Goal: Task Accomplishment & Management: Use online tool/utility

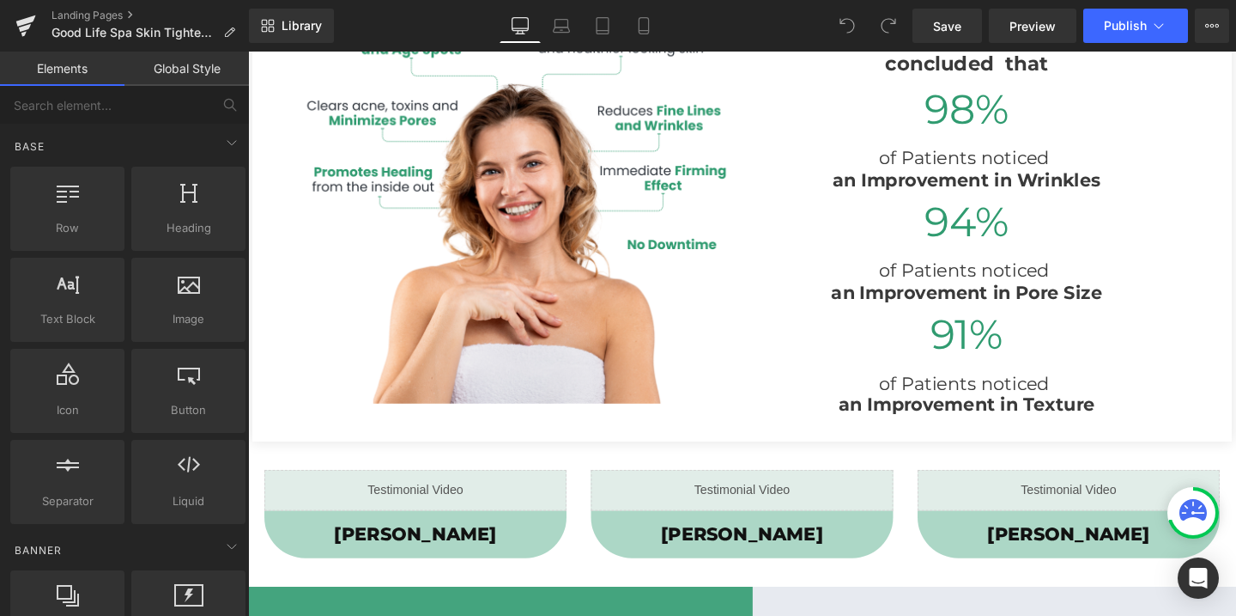
scroll to position [1374, 0]
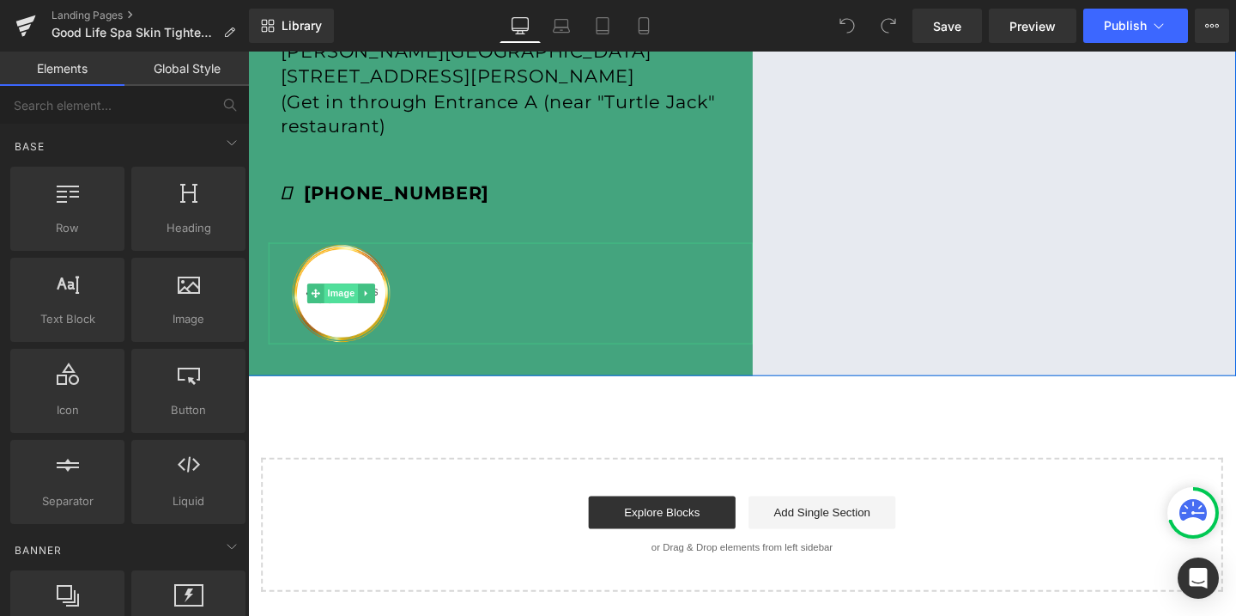
click at [336, 300] on span "Image" at bounding box center [346, 305] width 36 height 21
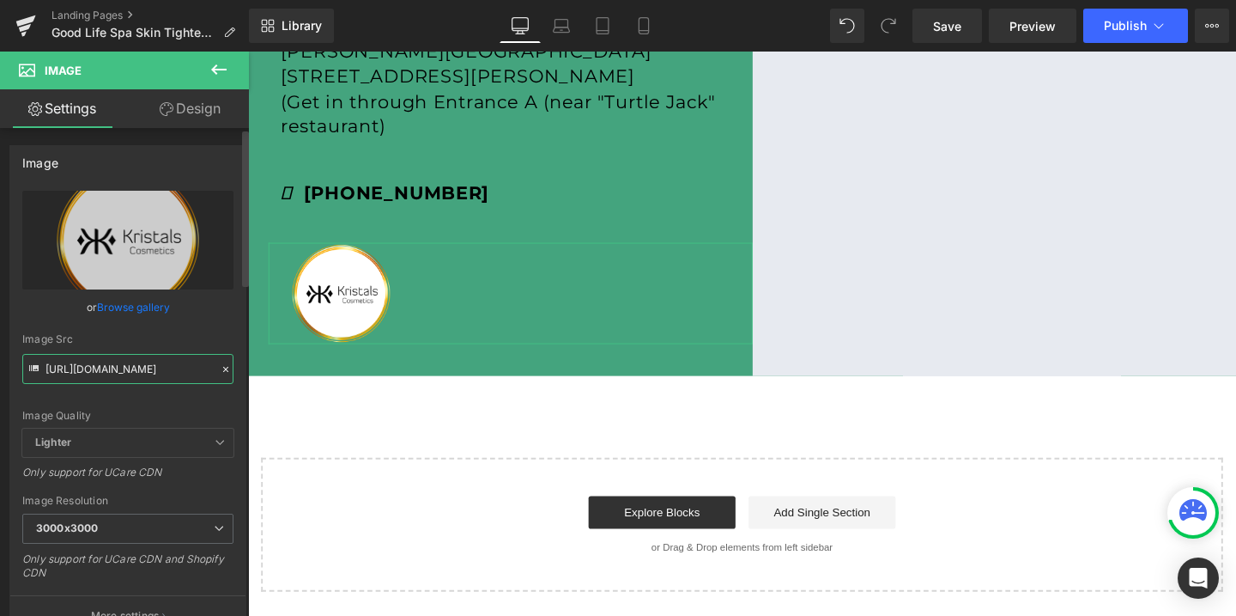
click at [112, 361] on input "[URL][DOMAIN_NAME]" at bounding box center [127, 369] width 211 height 30
paste input "GoodLife_3000x3000.png?v=169220963"
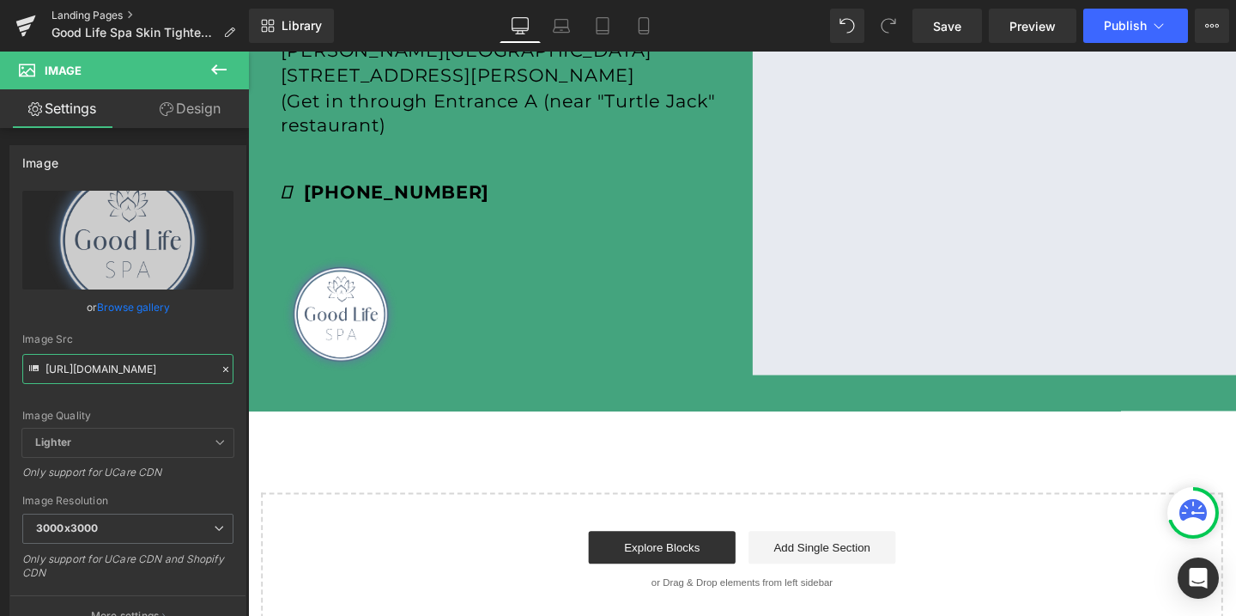
type input "[URL][DOMAIN_NAME]"
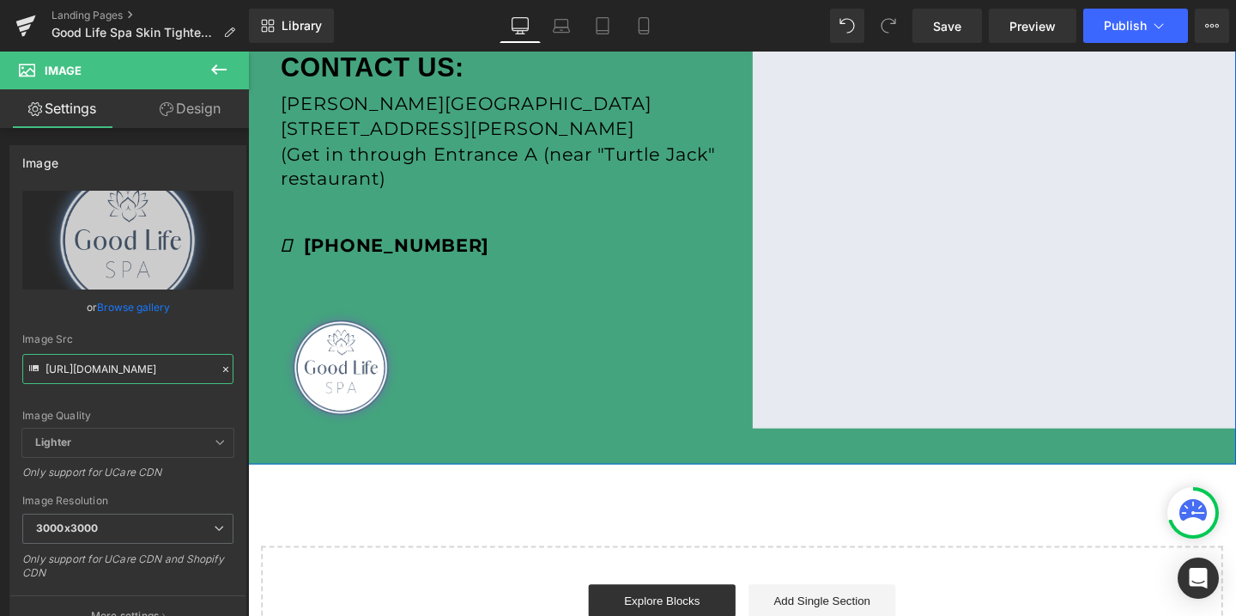
scroll to position [1262, 0]
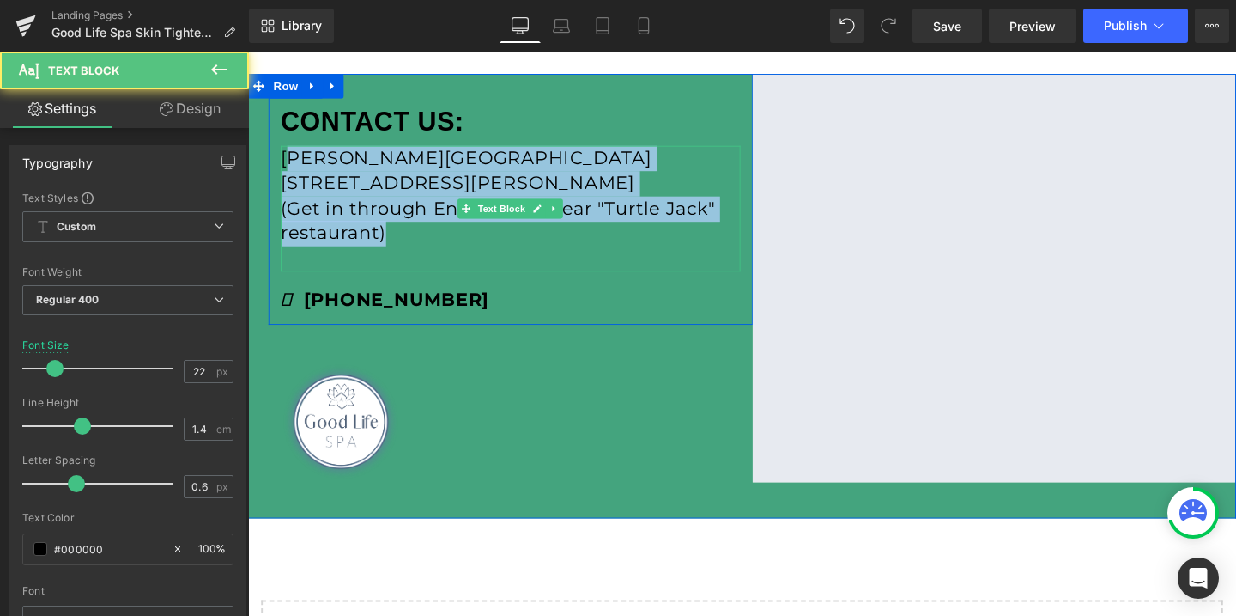
drag, startPoint x: 288, startPoint y: 161, endPoint x: 438, endPoint y: 251, distance: 174.0
click at [438, 251] on div "[PERSON_NAME][GEOGRAPHIC_DATA] [STREET_ADDRESS][PERSON_NAME] (Get in through En…" at bounding box center [523, 216] width 483 height 132
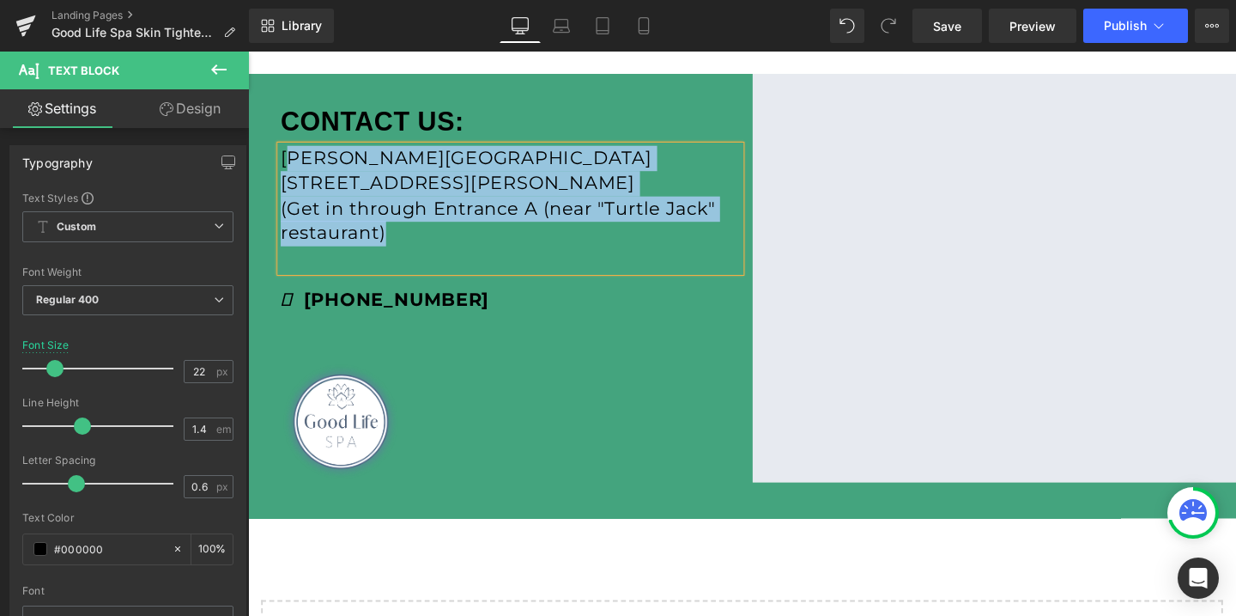
click at [408, 244] on p "(Get in through Entrance A (near "Turtle Jack" restaurant)" at bounding box center [523, 229] width 483 height 53
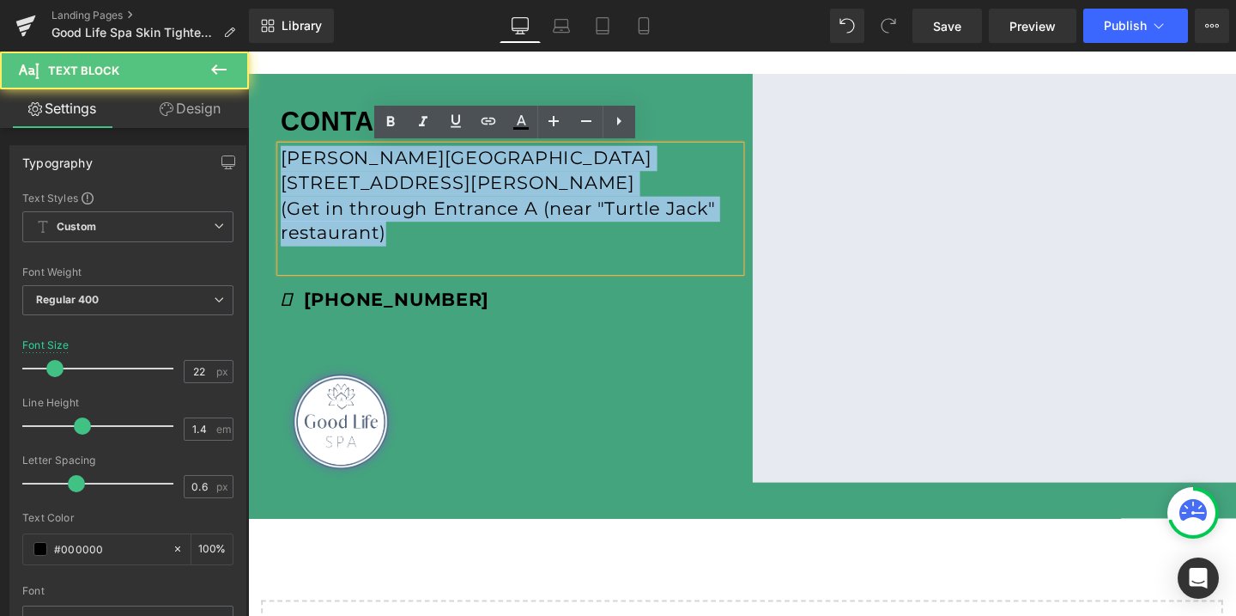
drag, startPoint x: 394, startPoint y: 243, endPoint x: 285, endPoint y: 161, distance: 136.2
click at [285, 161] on div "[PERSON_NAME][GEOGRAPHIC_DATA] [STREET_ADDRESS][PERSON_NAME] (Get in through En…" at bounding box center [523, 216] width 483 height 132
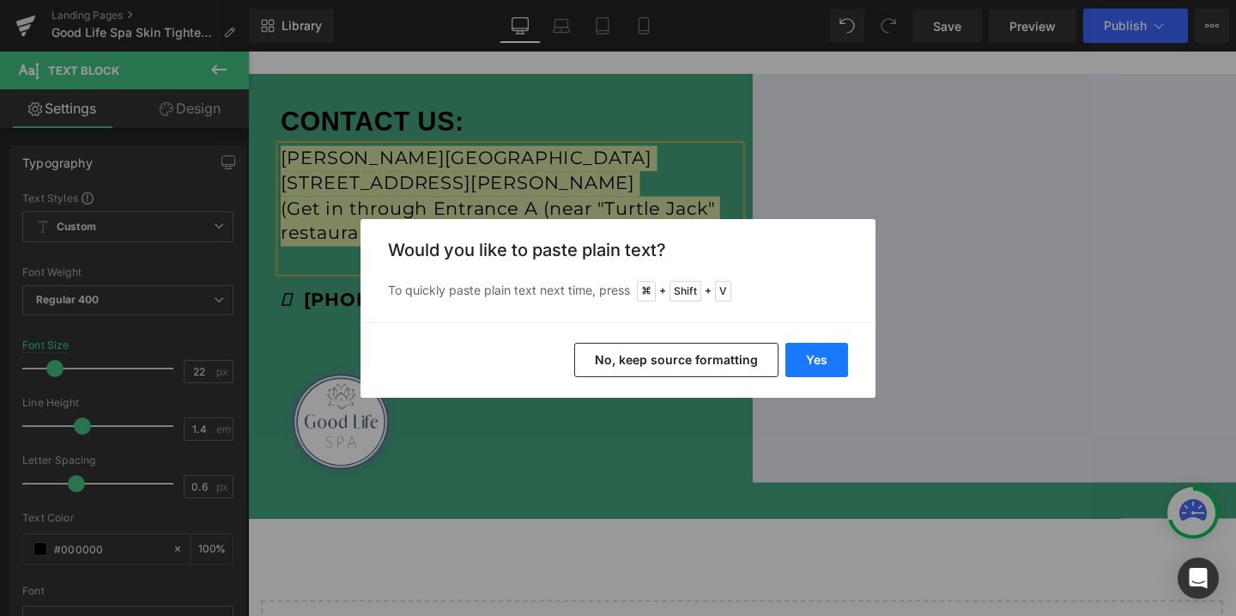
click at [831, 367] on button "Yes" at bounding box center [817, 360] width 63 height 34
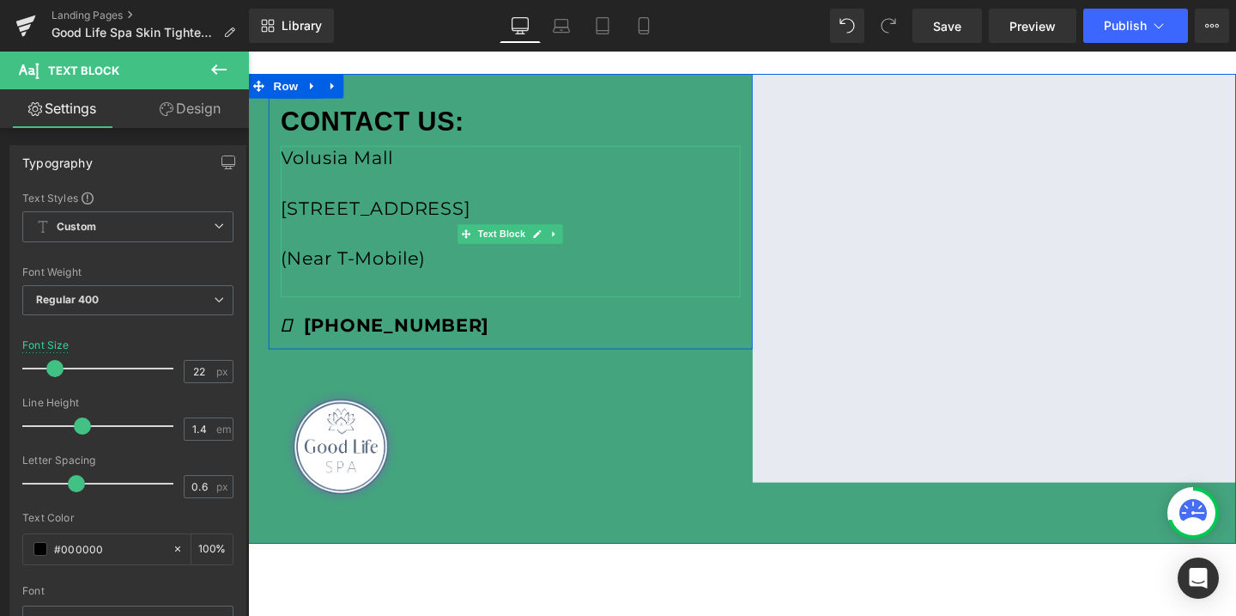
click at [314, 221] on p "[STREET_ADDRESS]" at bounding box center [523, 216] width 483 height 27
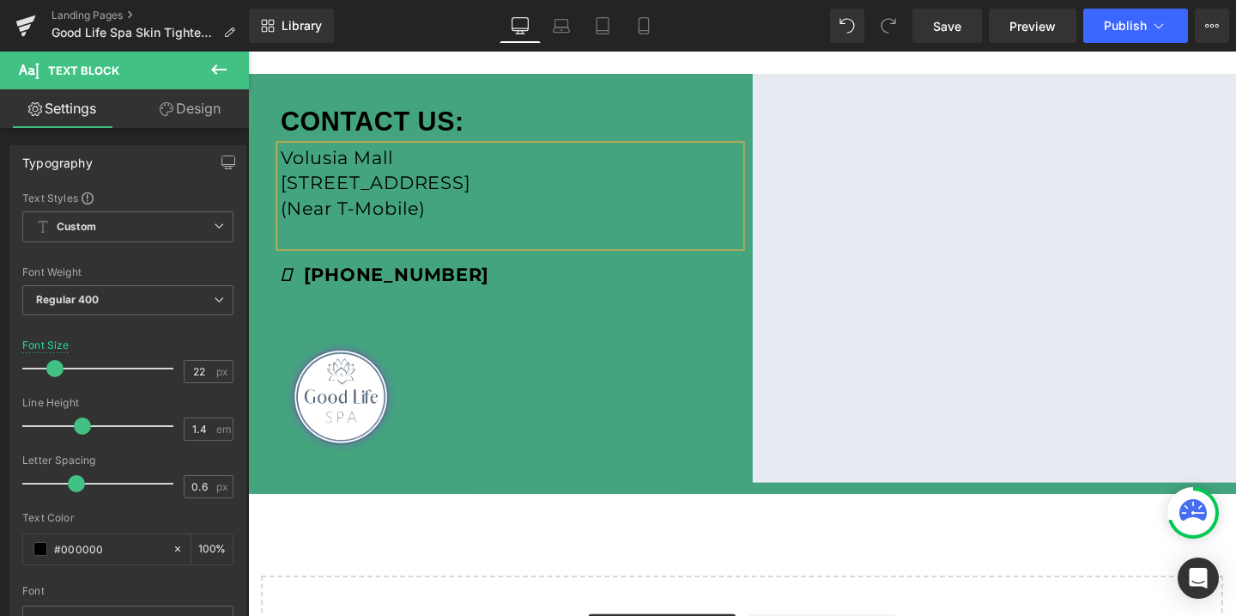
click at [348, 168] on p "Volusia Mall" at bounding box center [523, 163] width 483 height 27
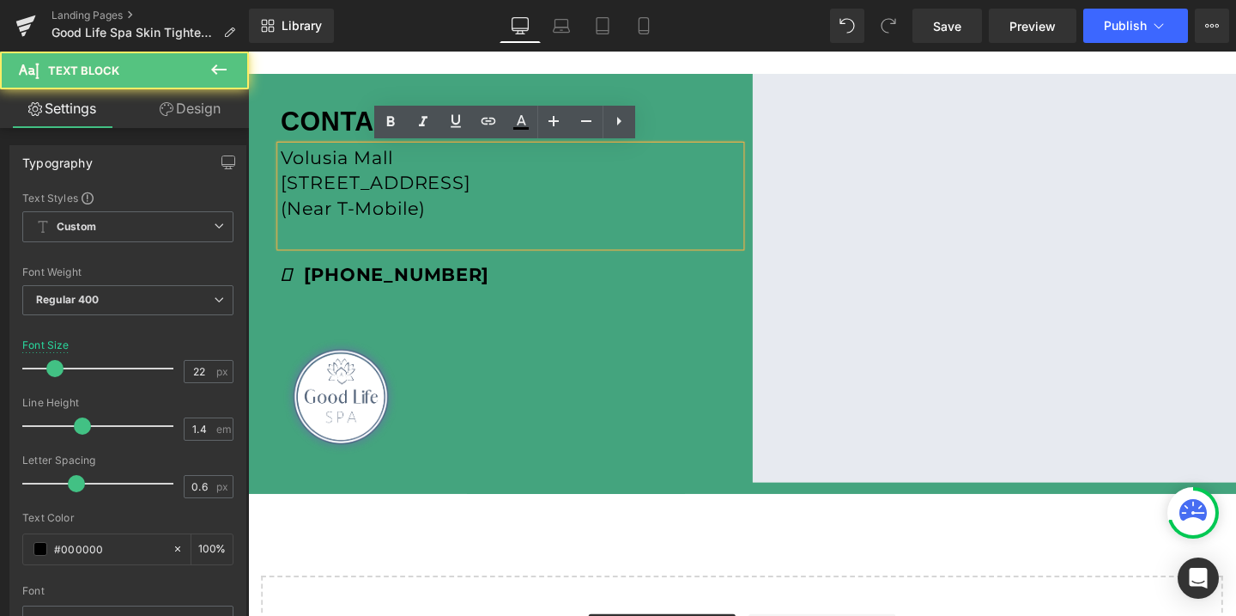
click at [348, 168] on p "Volusia Mall" at bounding box center [523, 163] width 483 height 27
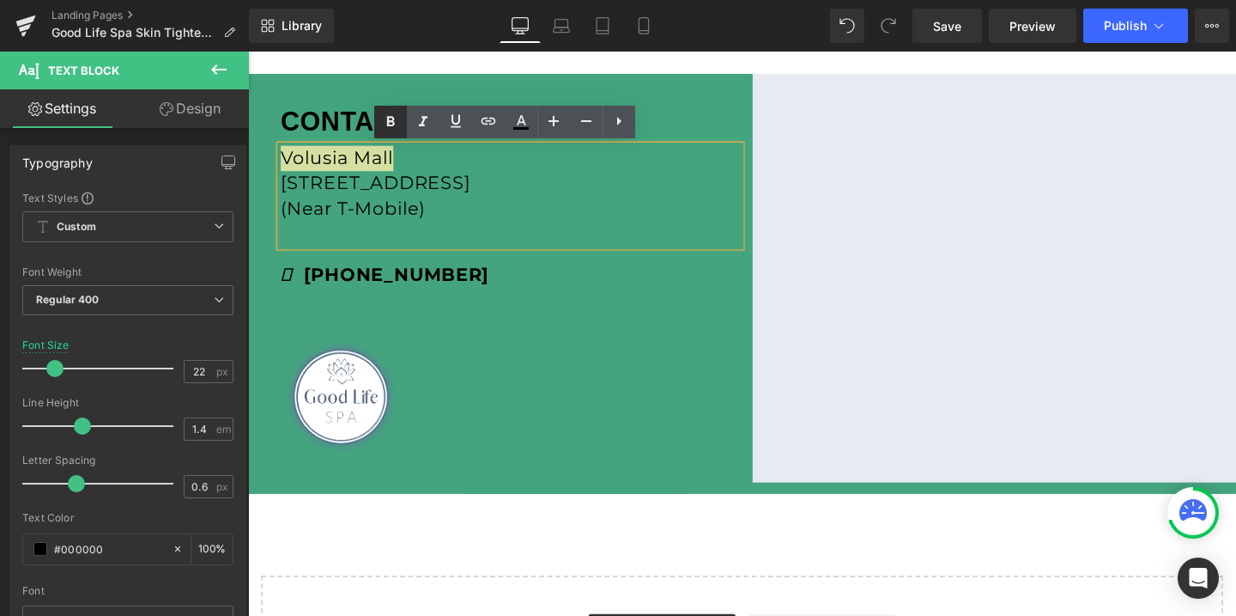
click at [389, 123] on icon at bounding box center [390, 122] width 21 height 21
click at [549, 291] on icon at bounding box center [552, 286] width 9 height 10
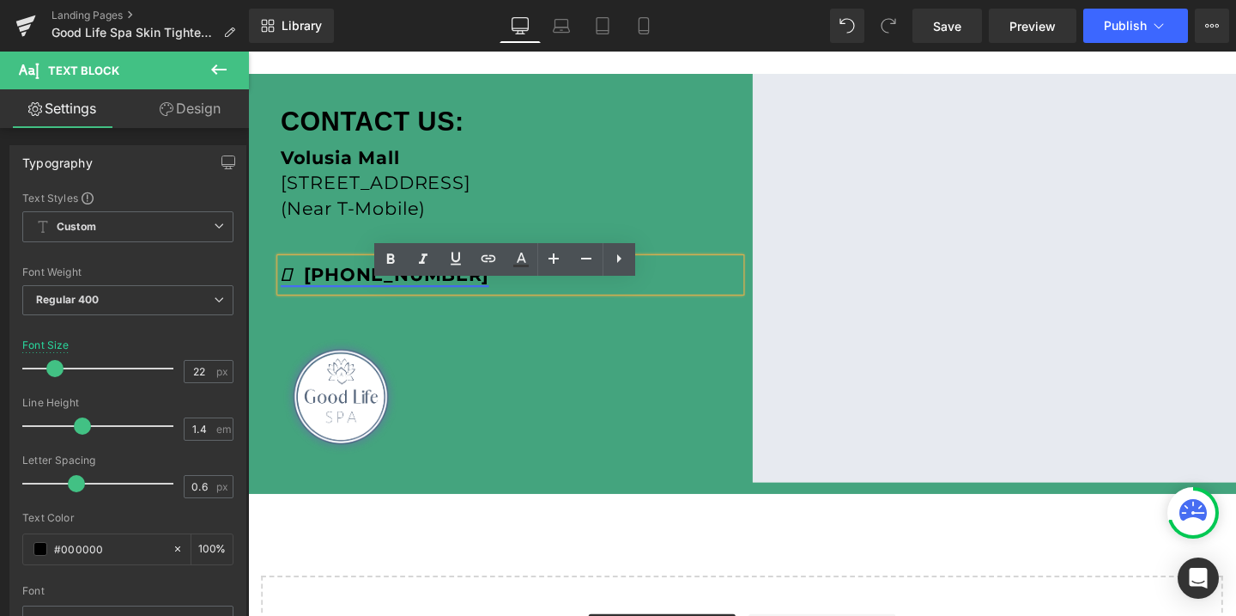
click at [402, 297] on strong "[PHONE_NUMBER]" at bounding box center [391, 285] width 219 height 23
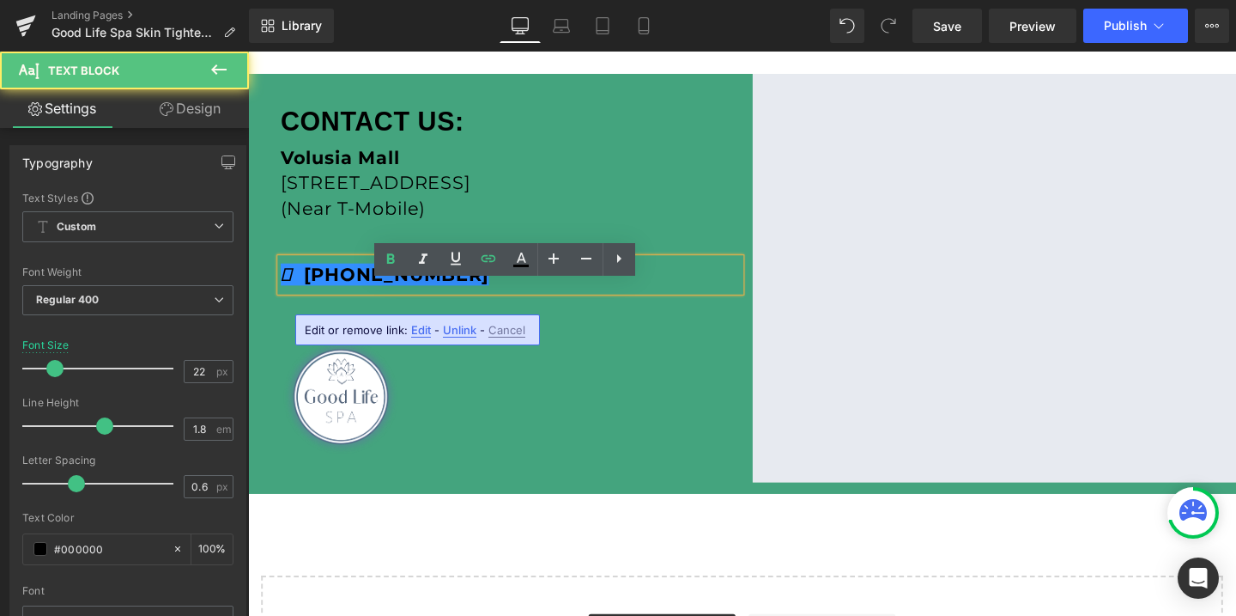
click at [412, 332] on span "Edit" at bounding box center [421, 330] width 20 height 15
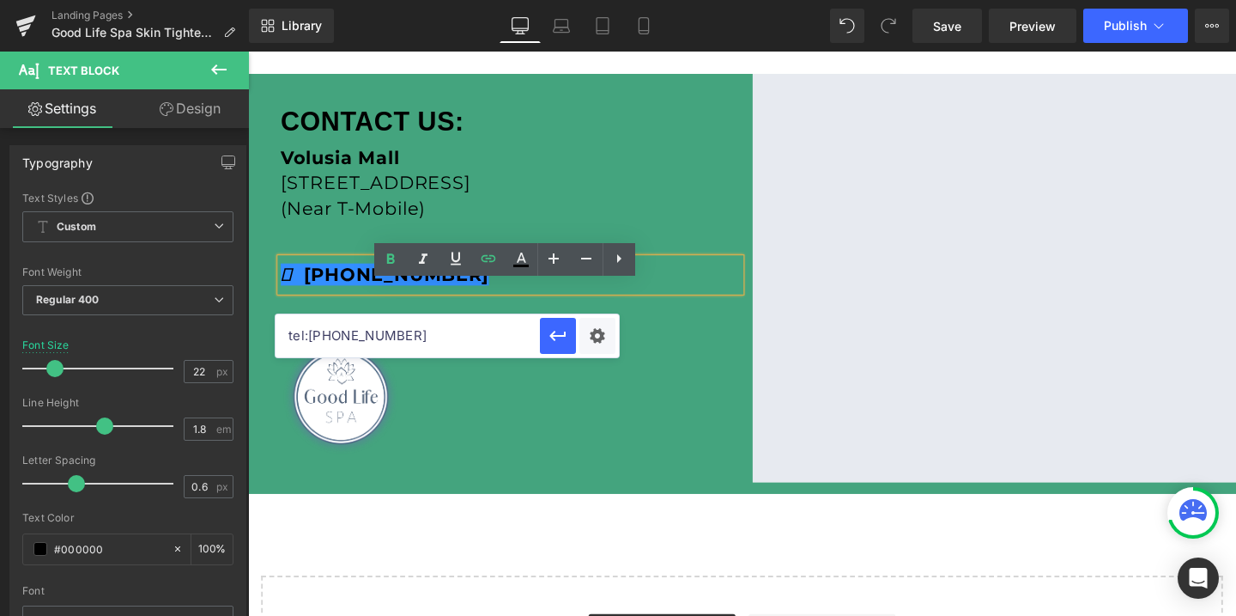
click at [359, 333] on input "tel:[PHONE_NUMBER]" at bounding box center [408, 335] width 264 height 43
paste input "3863191236"
type input "tel:[PHONE_NUMBER]"
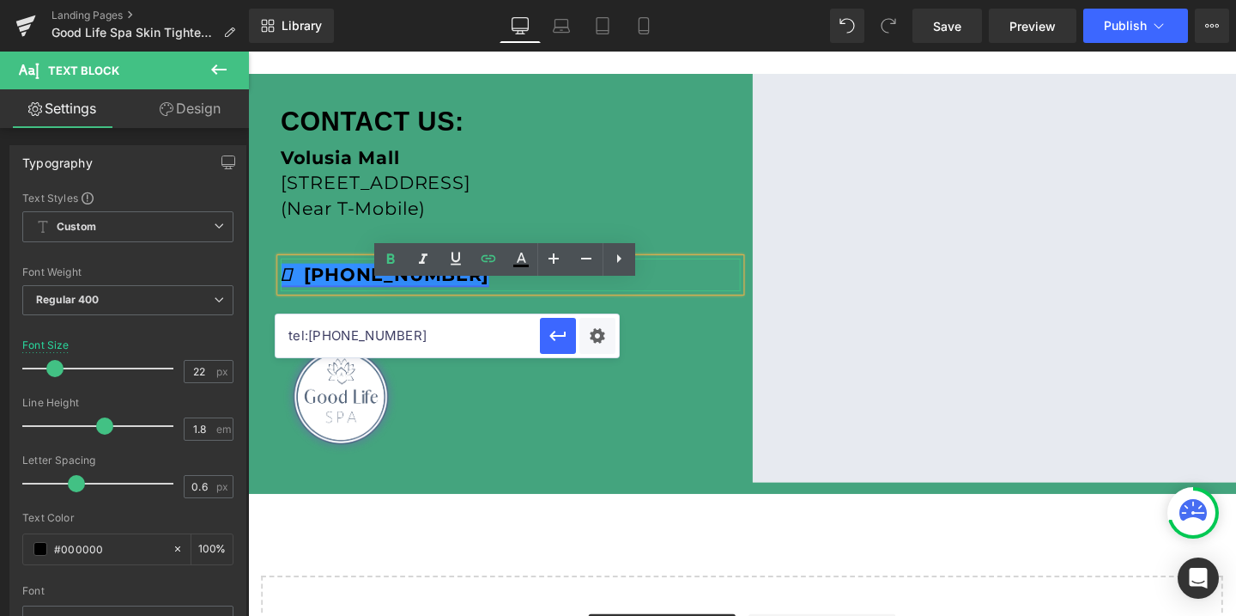
click at [335, 297] on strong "[PHONE_NUMBER]" at bounding box center [391, 285] width 219 height 23
click at [550, 351] on button "button" at bounding box center [558, 336] width 36 height 36
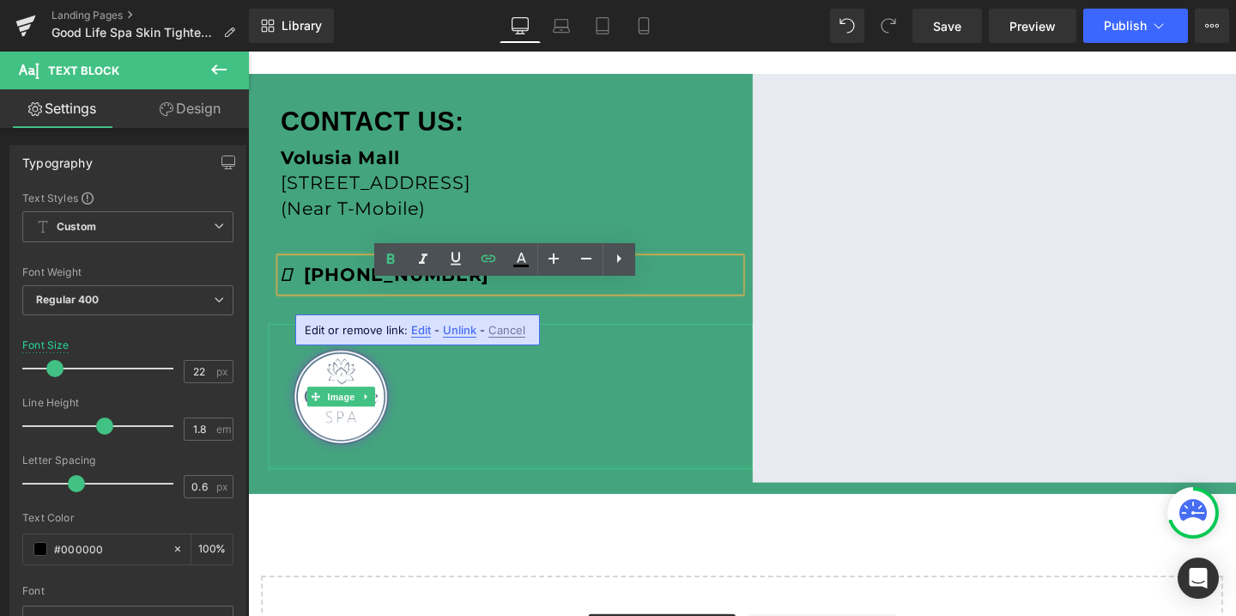
click at [542, 490] on div at bounding box center [524, 488] width 509 height 4
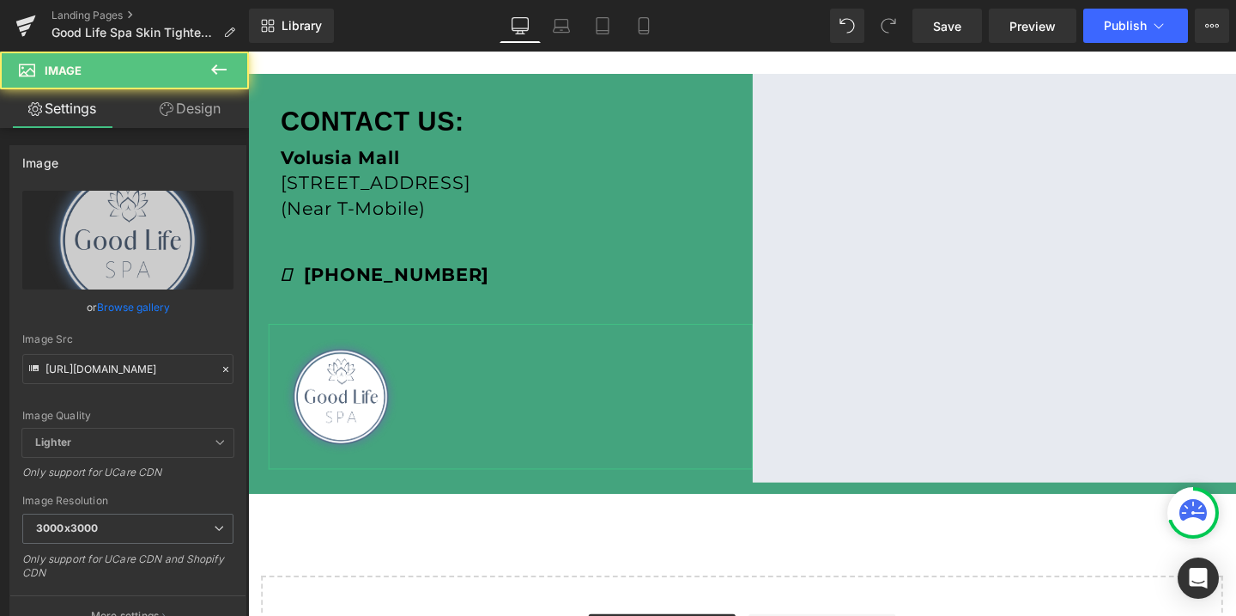
click at [210, 105] on link "Design" at bounding box center [190, 108] width 124 height 39
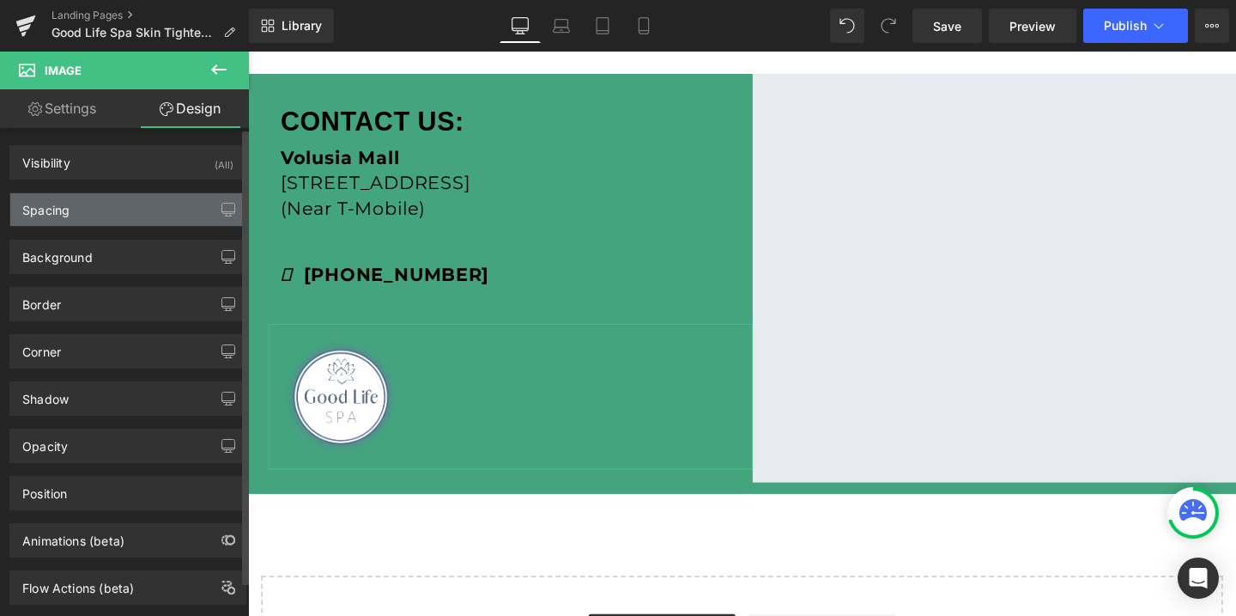
click at [99, 205] on div "Spacing" at bounding box center [127, 209] width 235 height 33
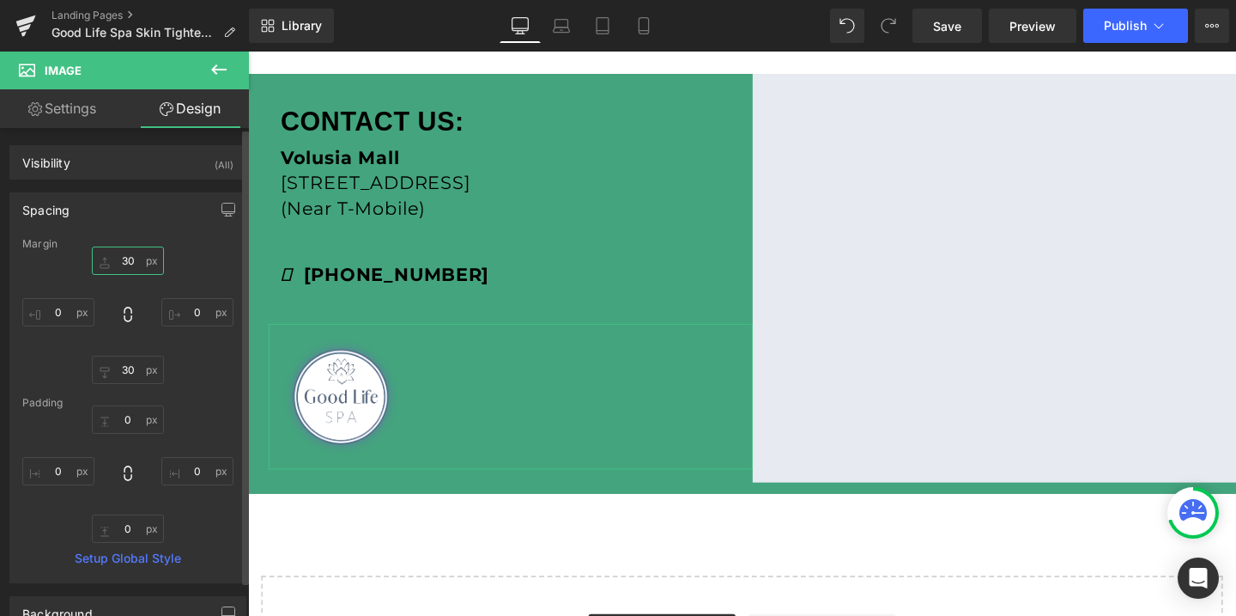
click at [124, 268] on input "30" at bounding box center [128, 260] width 72 height 28
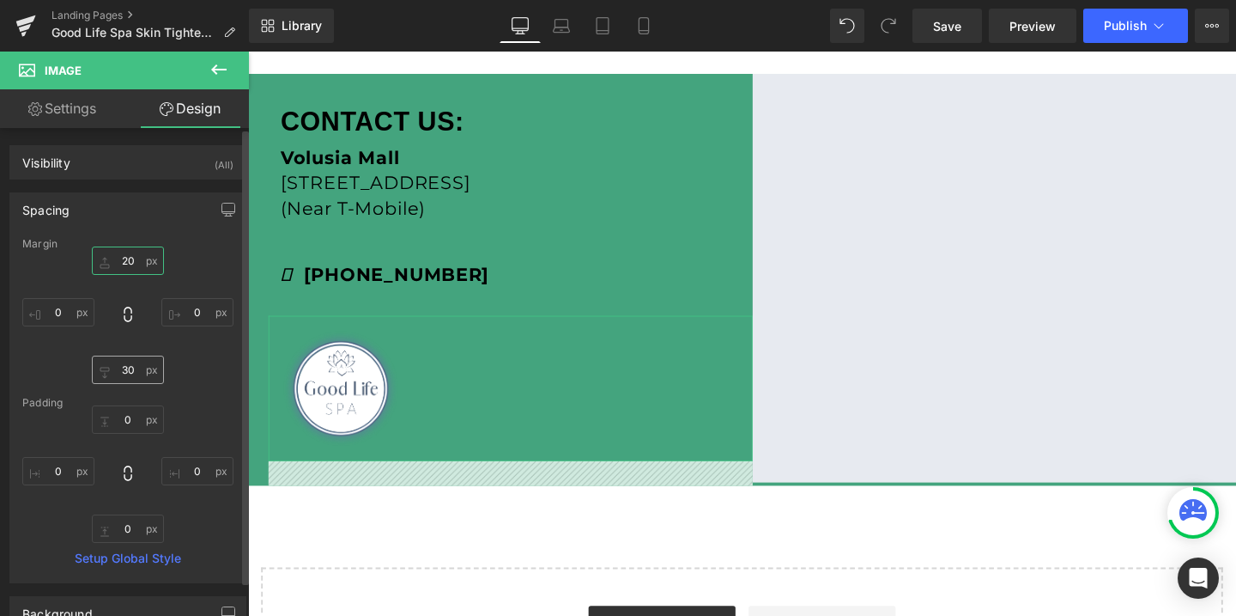
type input "20"
click at [124, 361] on input "30" at bounding box center [128, 369] width 72 height 28
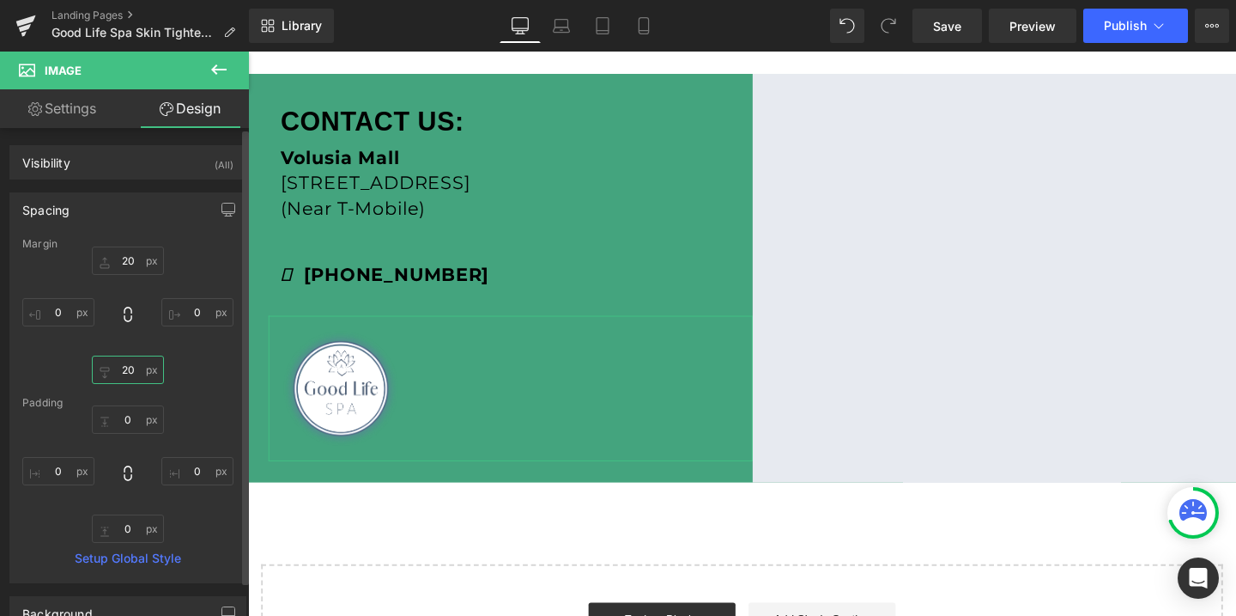
type input "2"
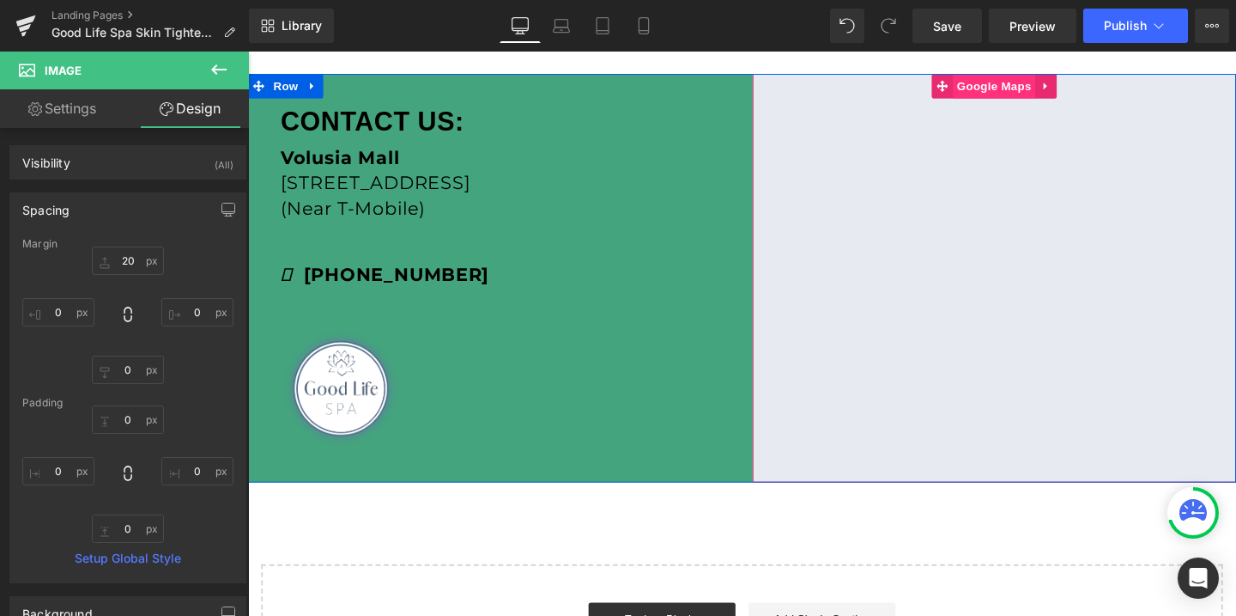
click at [1043, 92] on span "Google Maps" at bounding box center [1032, 88] width 87 height 26
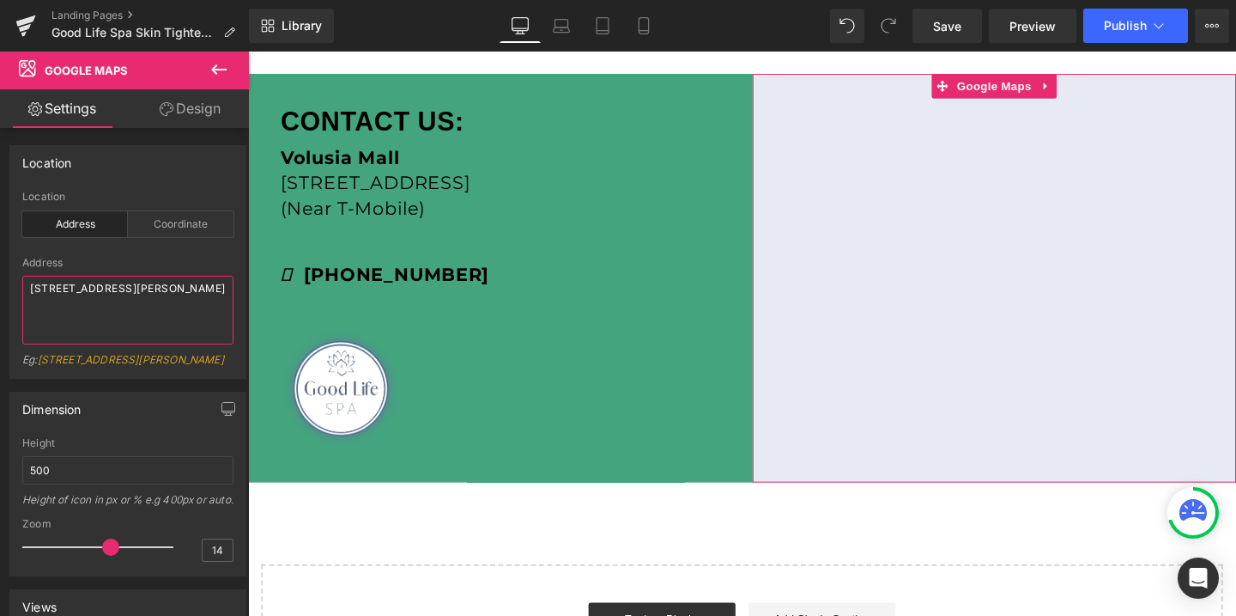
drag, startPoint x: 103, startPoint y: 309, endPoint x: 14, endPoint y: 287, distance: 92.0
click at [14, 287] on div "address Location Address Coordinate Address [STREET_ADDRESS][PERSON_NAME] Eg: […" at bounding box center [127, 284] width 235 height 187
paste textarea "Volusia Mall [STREET_ADDRESS]"
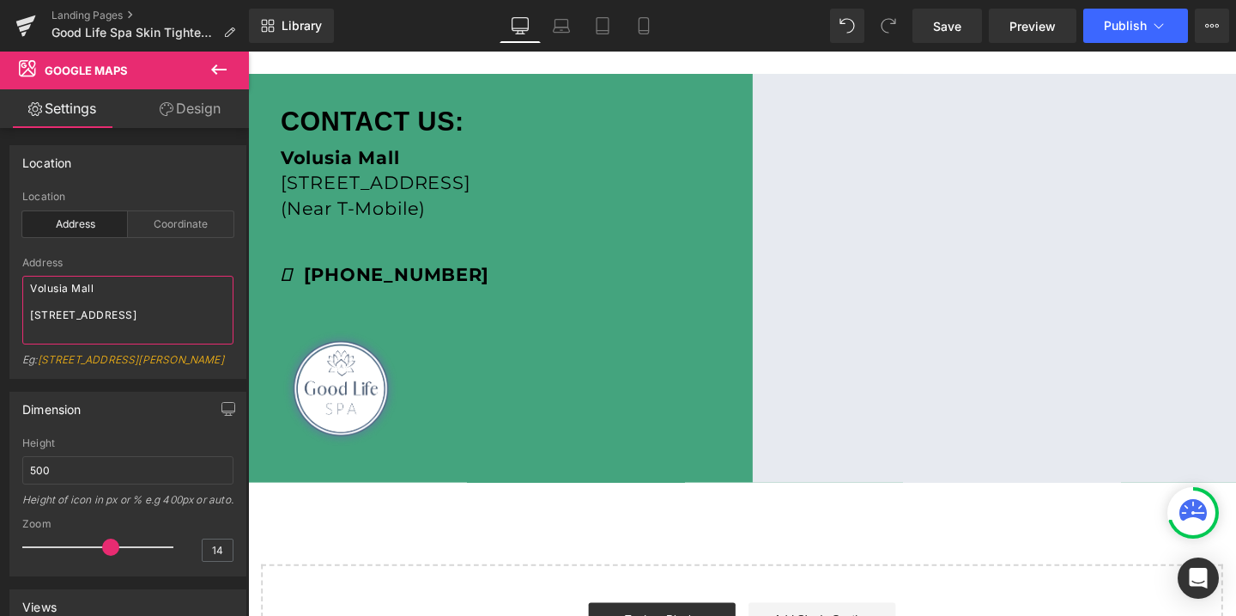
type textarea "Volusia Mall [STREET_ADDRESS]"
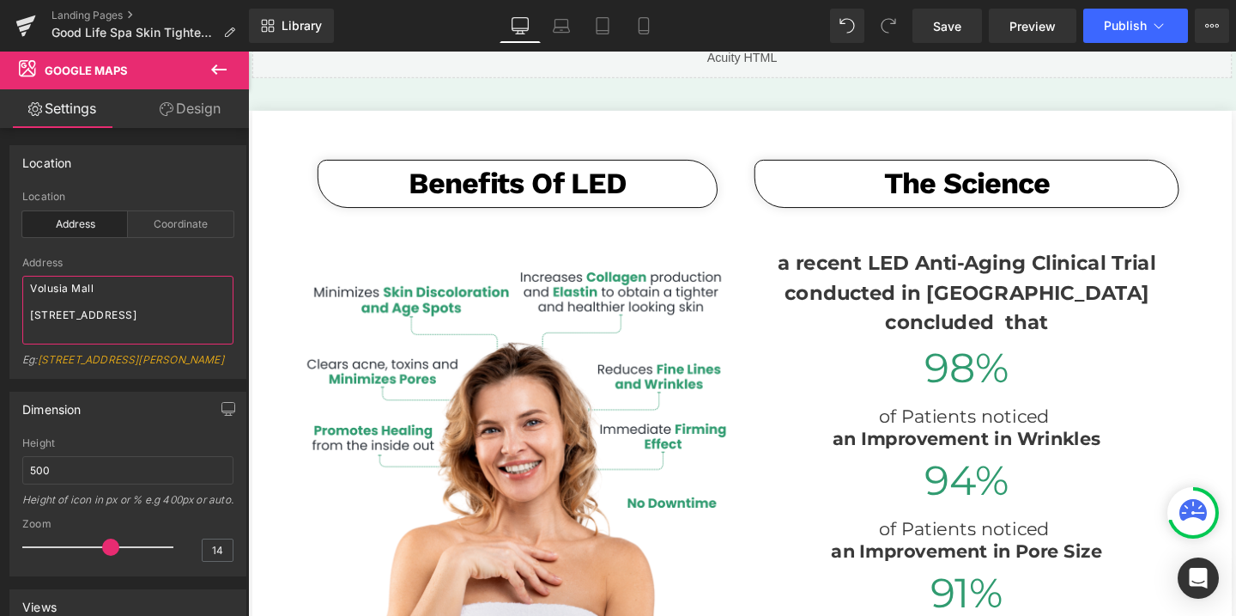
scroll to position [0, 0]
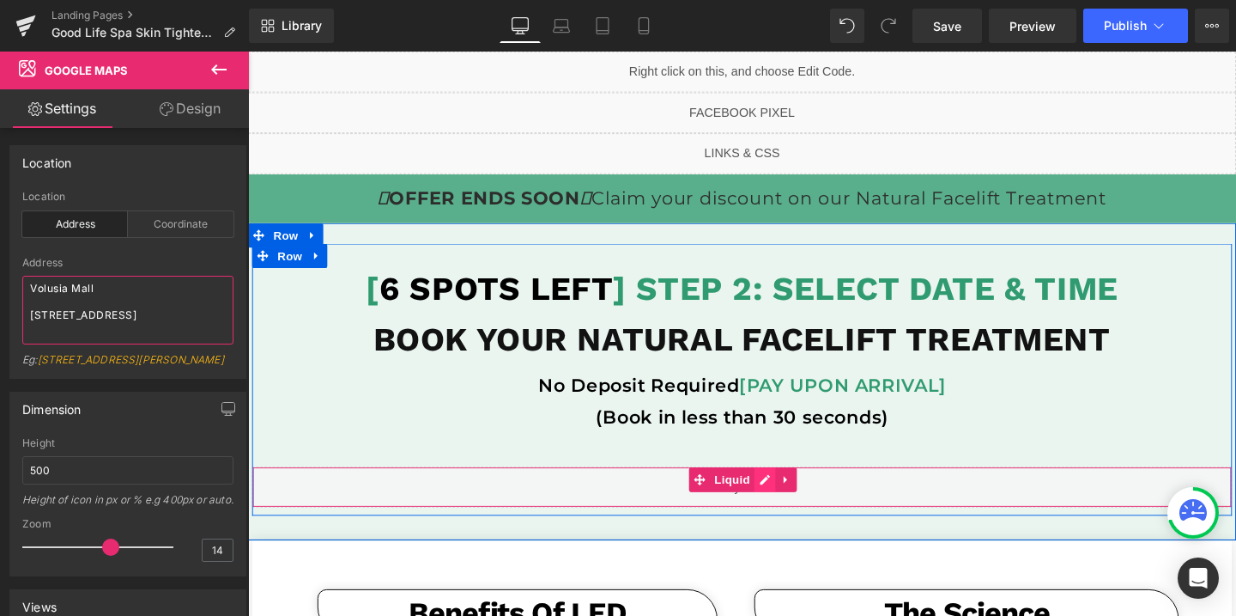
click at [790, 504] on div "Liquid" at bounding box center [767, 509] width 1030 height 43
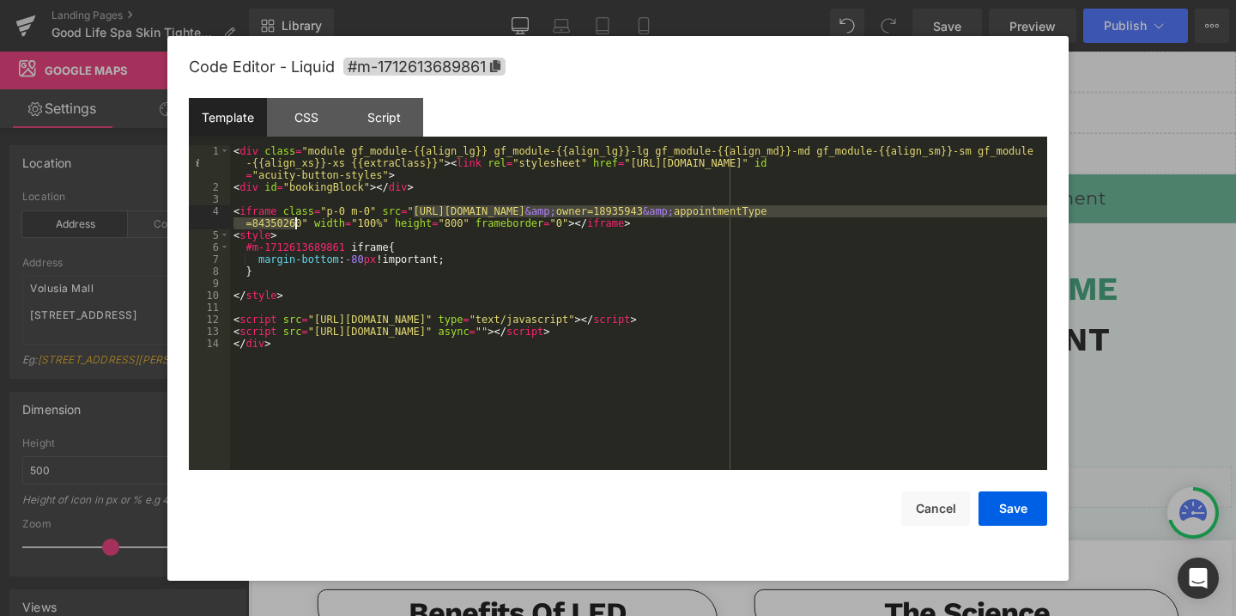
drag, startPoint x: 414, startPoint y: 213, endPoint x: 299, endPoint y: 222, distance: 115.4
click at [299, 222] on div "< div class = "module gf_module-{{align_lg}} gf_module-{{align_lg}}-lg gf_modul…" at bounding box center [638, 331] width 817 height 373
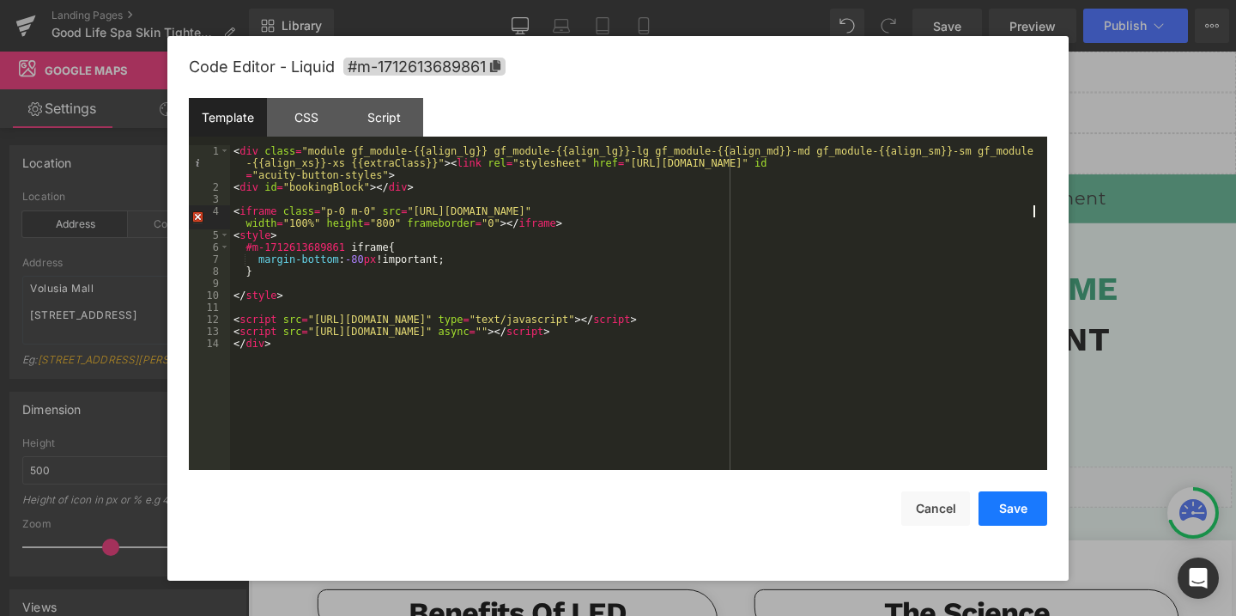
click at [994, 508] on button "Save" at bounding box center [1013, 508] width 69 height 34
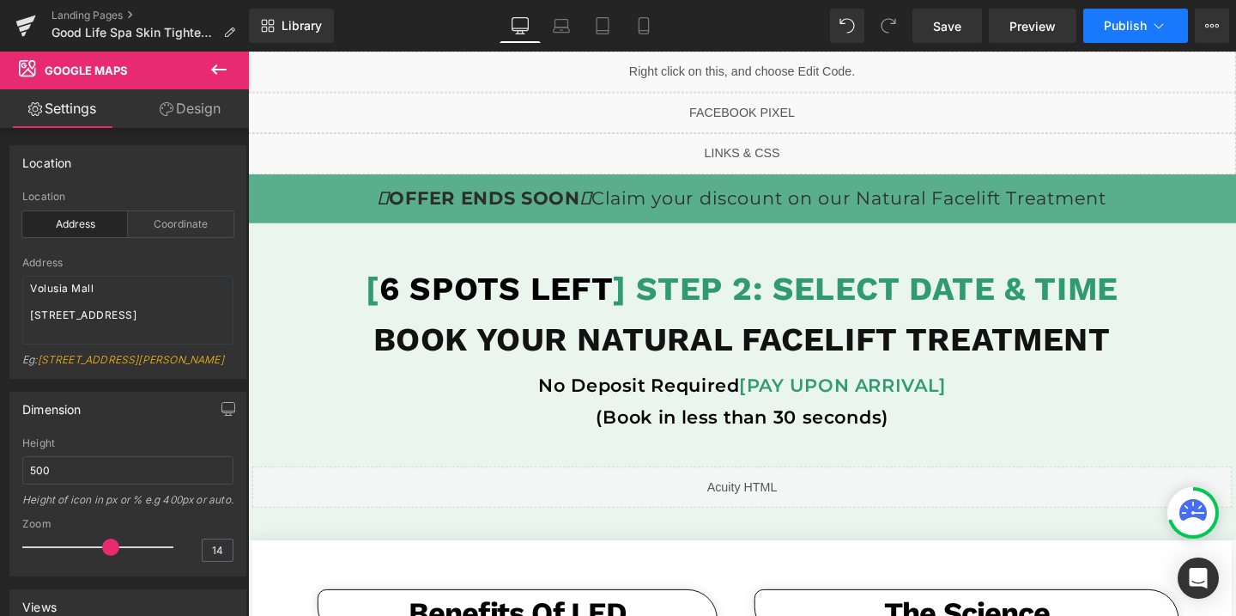
click at [1101, 24] on button "Publish" at bounding box center [1135, 26] width 105 height 34
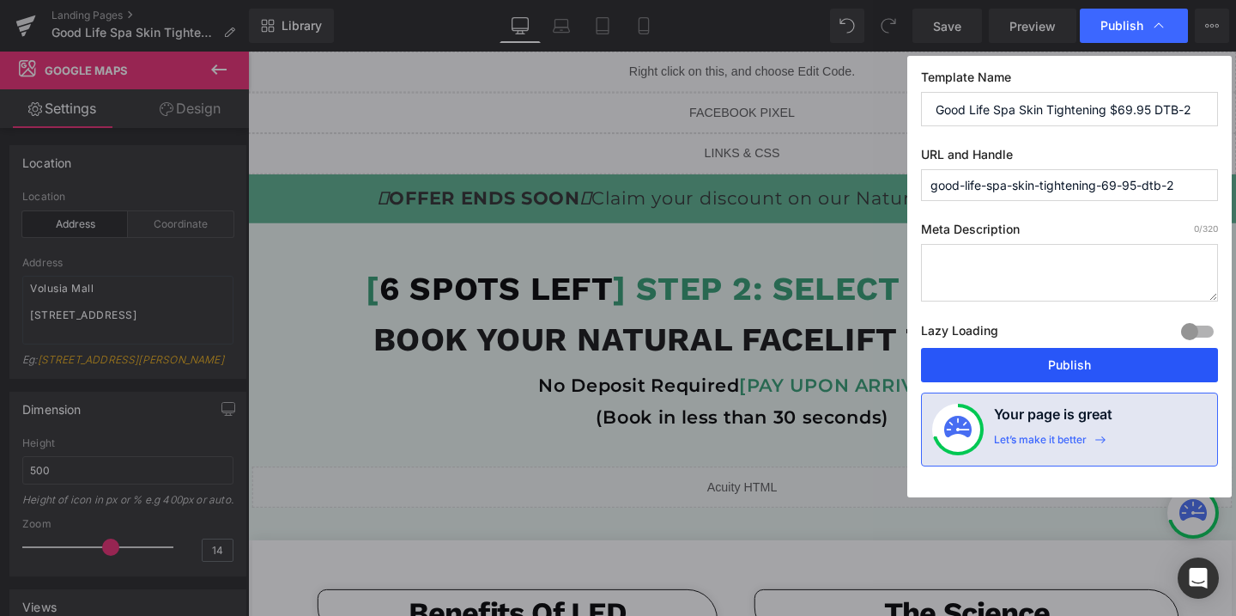
click at [1029, 357] on button "Publish" at bounding box center [1069, 365] width 297 height 34
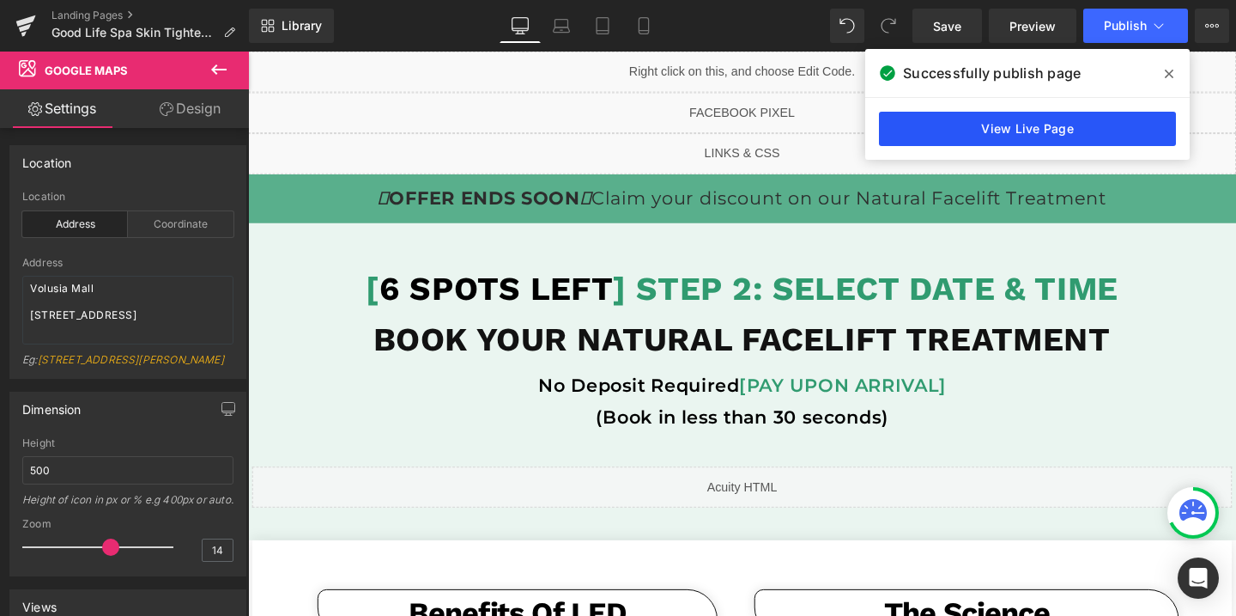
click at [1041, 115] on link "View Live Page" at bounding box center [1027, 129] width 297 height 34
